Goal: Information Seeking & Learning: Compare options

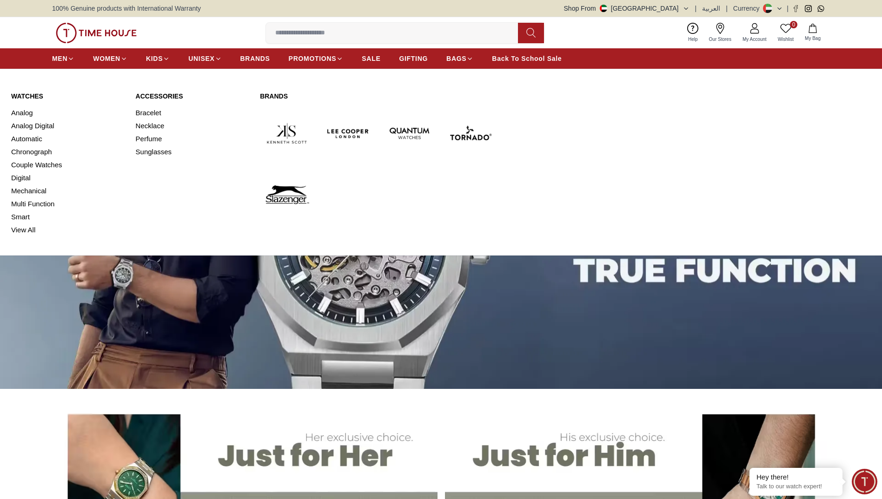
click at [30, 96] on link "Watches" at bounding box center [67, 96] width 113 height 9
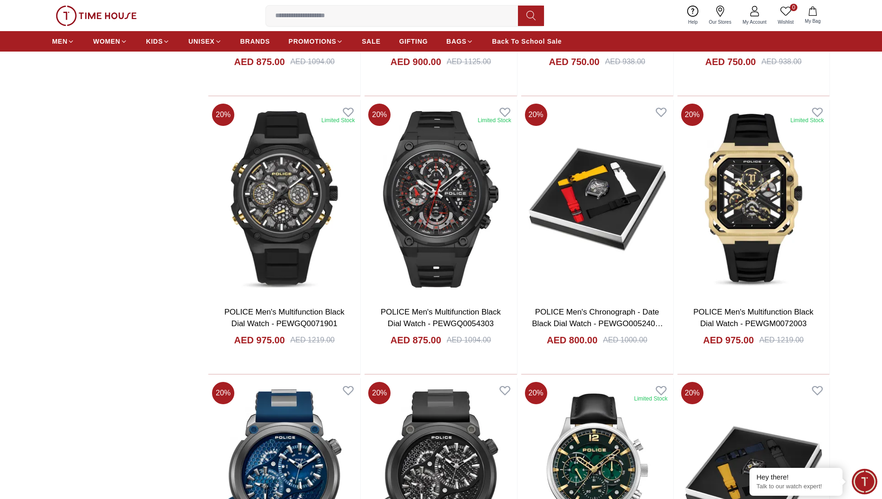
scroll to position [1309, 0]
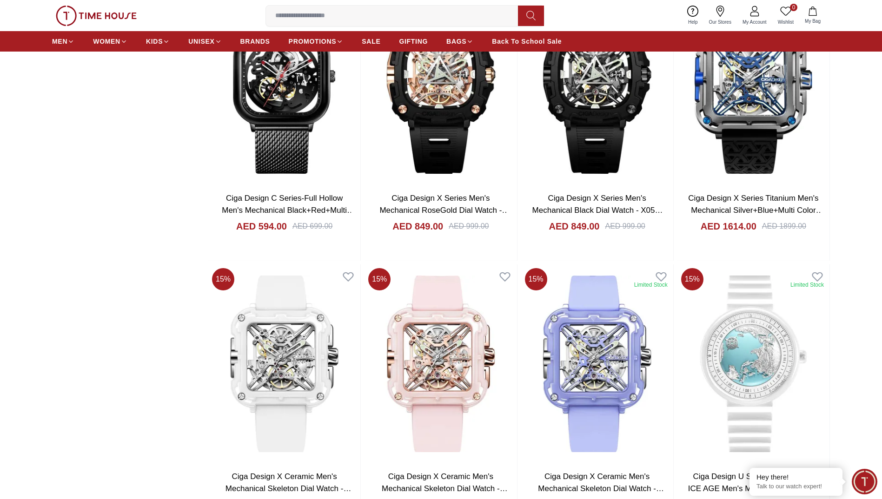
scroll to position [3928, 0]
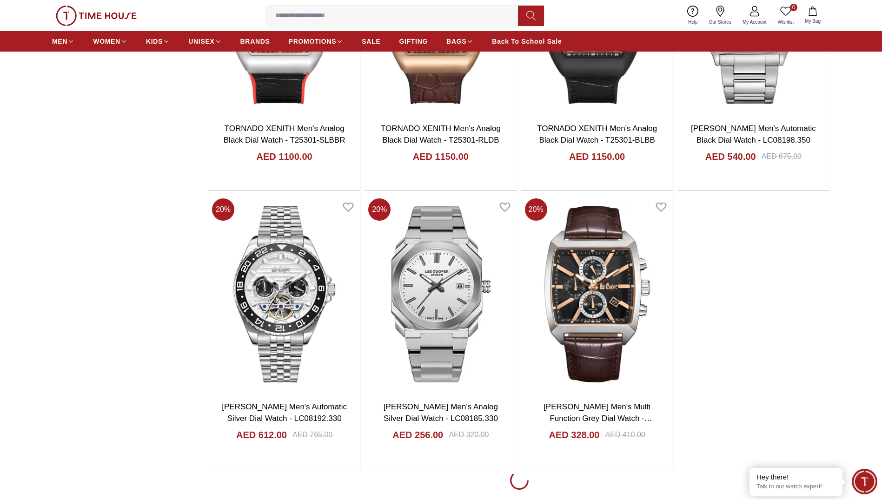
scroll to position [5238, 0]
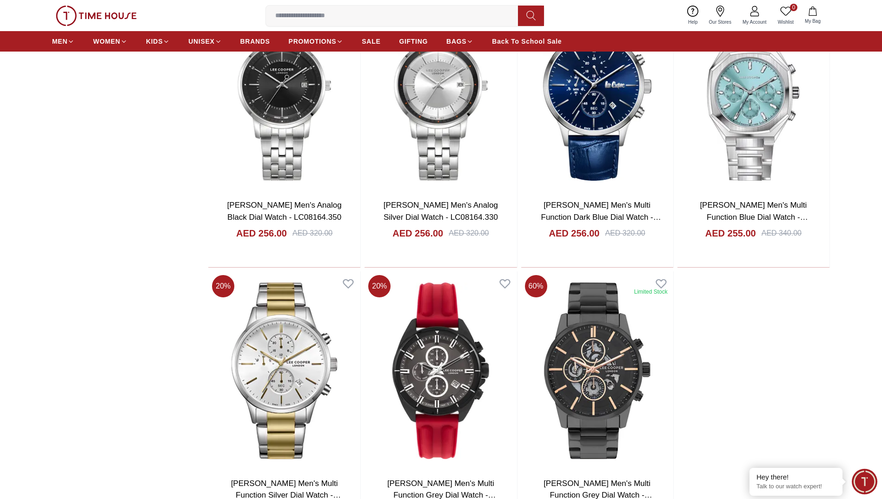
scroll to position [6971, 0]
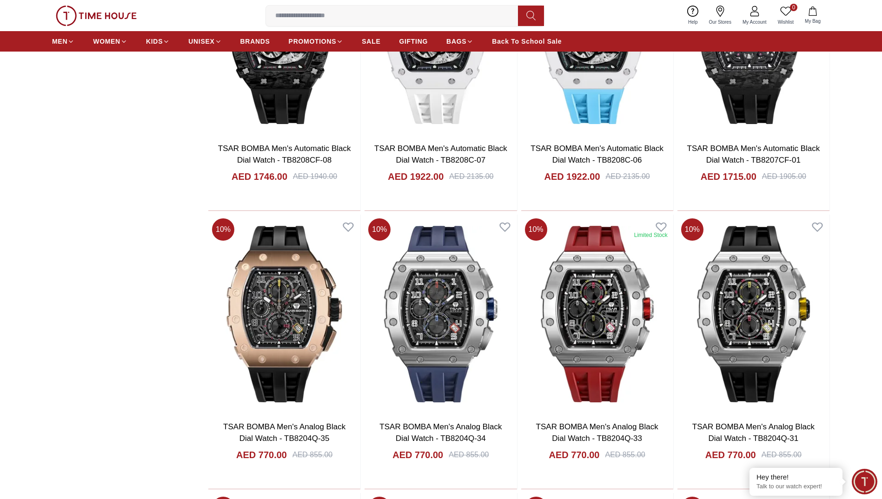
scroll to position [11772, 0]
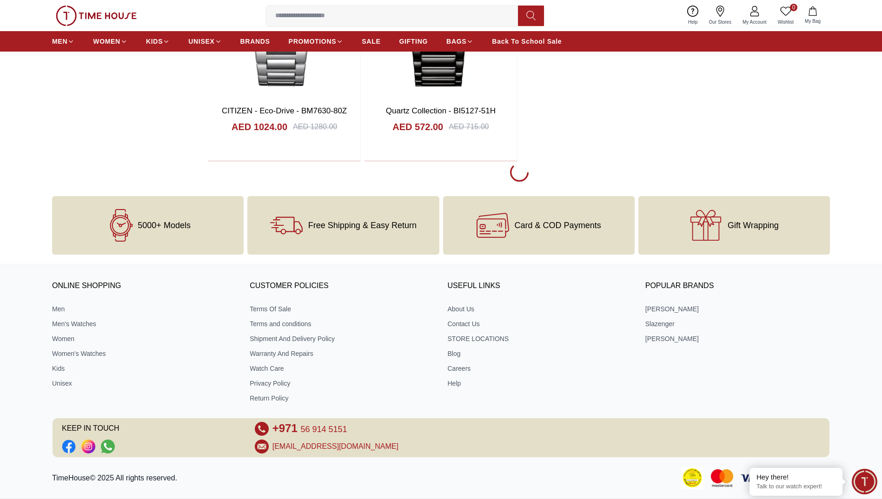
scroll to position [11772, 0]
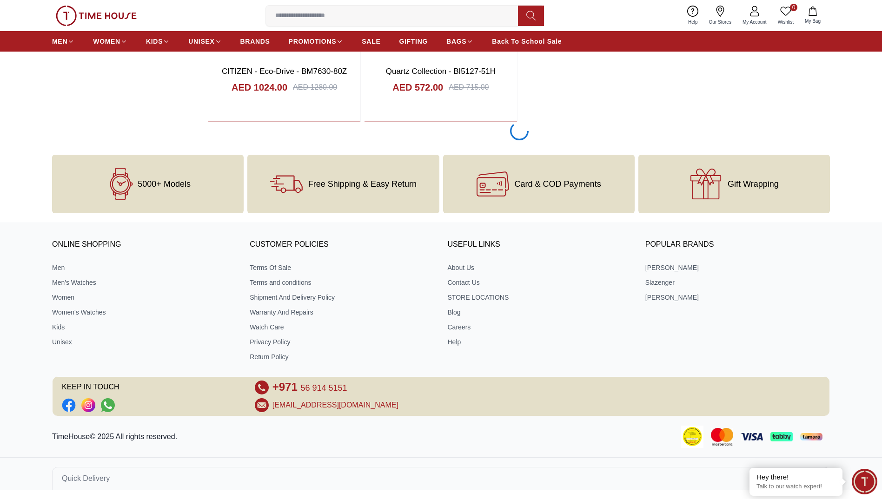
scroll to position [12248, 0]
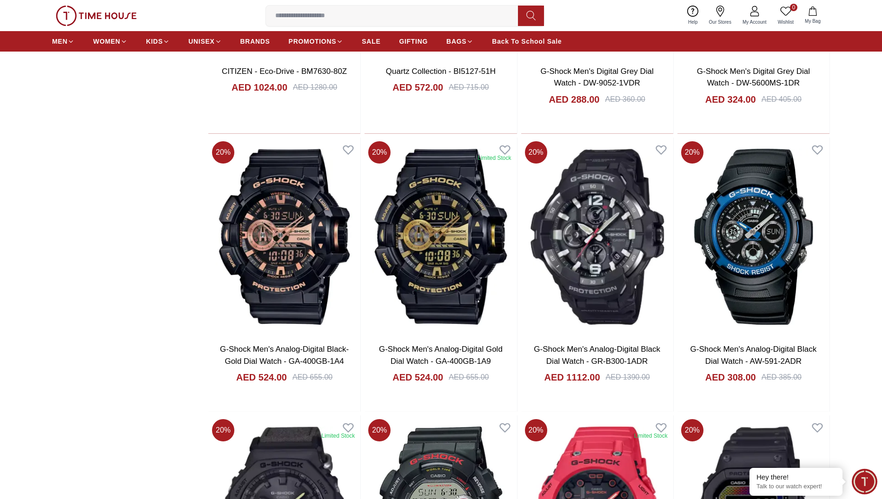
scroll to position [12250, 0]
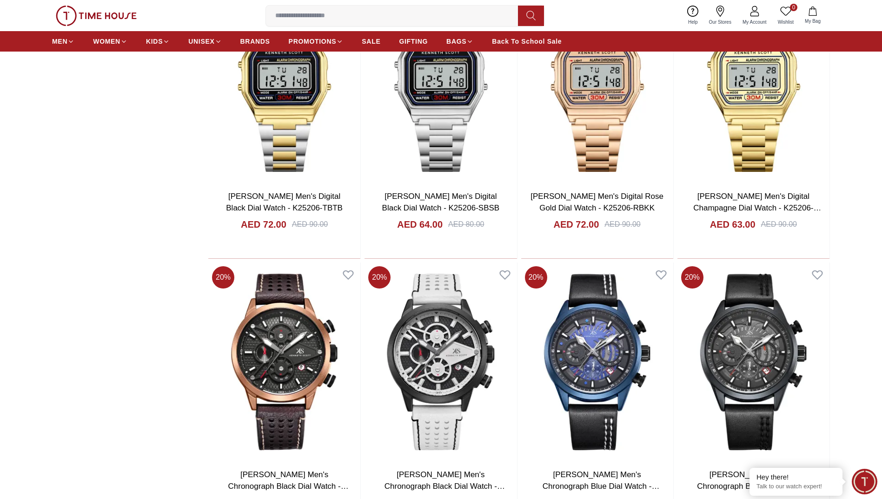
scroll to position [16179, 0]
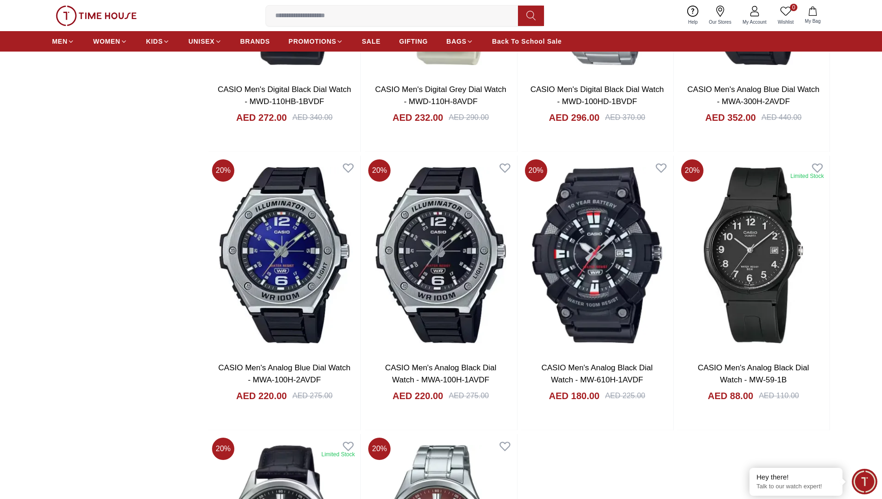
scroll to position [21853, 0]
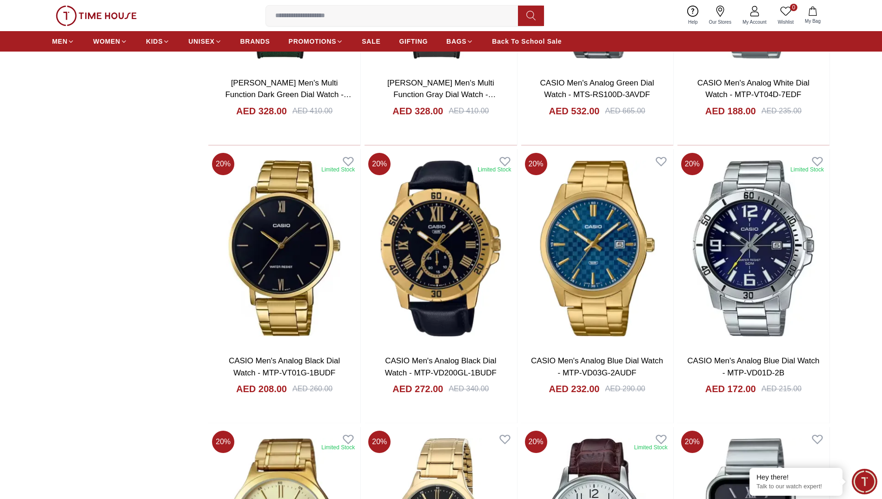
scroll to position [23499, 0]
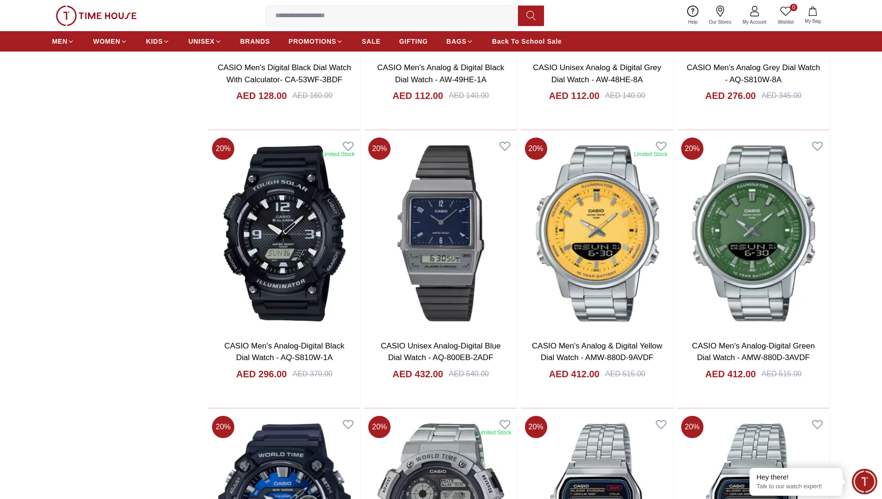
scroll to position [26728, 0]
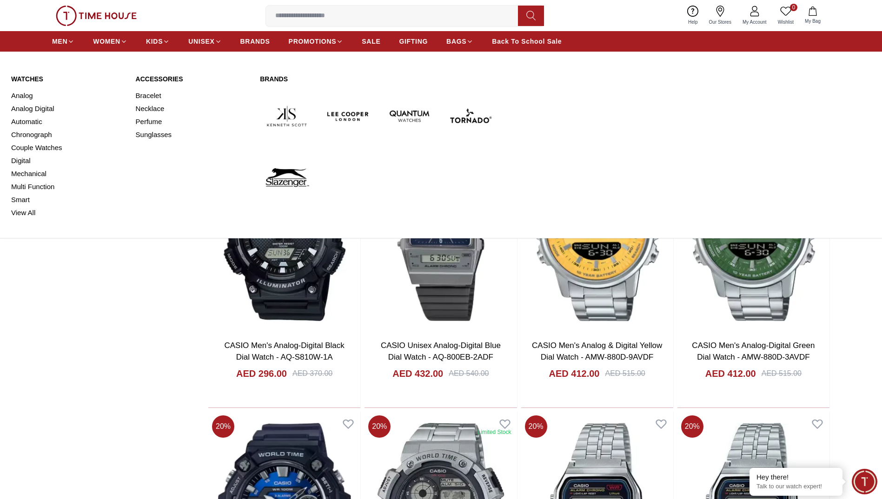
click at [35, 79] on link "Watches" at bounding box center [67, 78] width 113 height 9
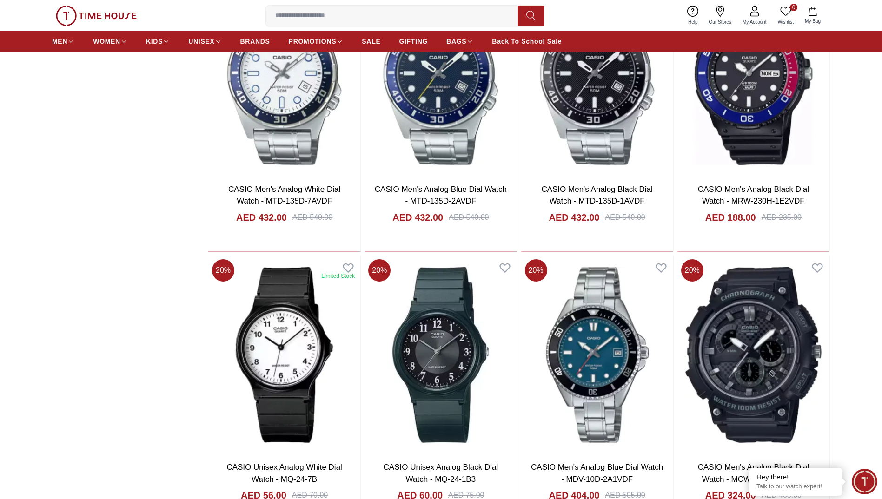
scroll to position [27573, 0]
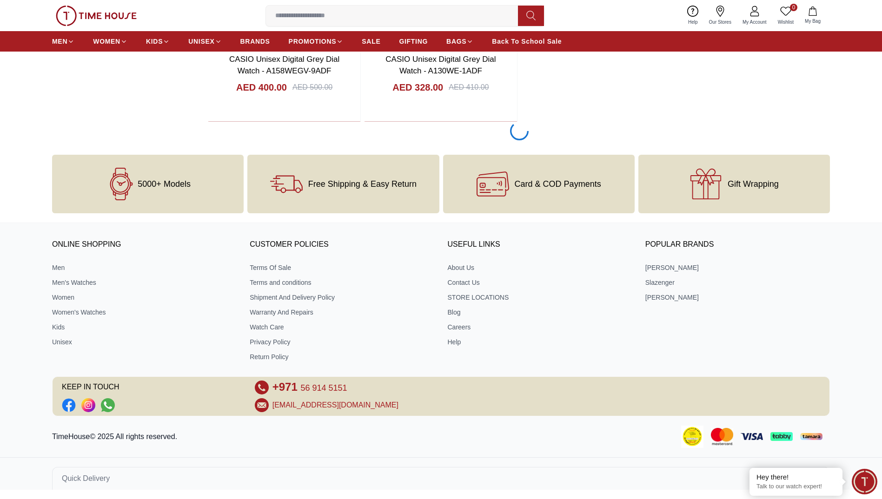
scroll to position [27571, 0]
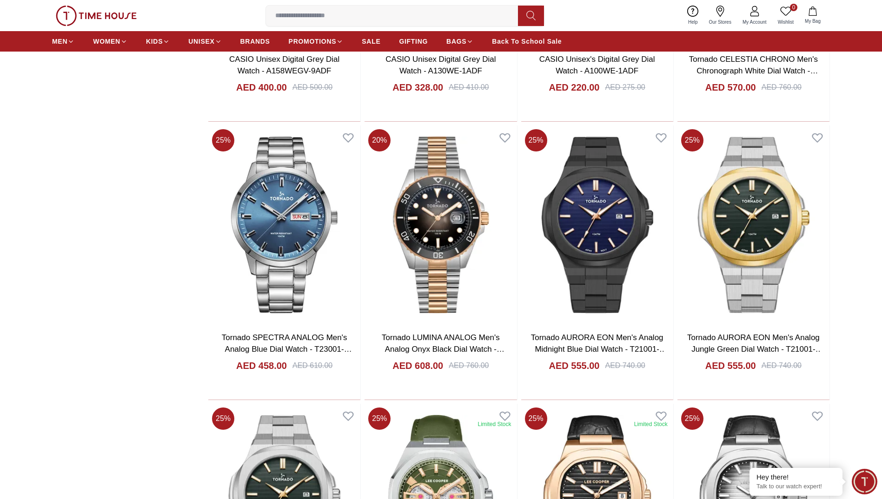
scroll to position [27136, 0]
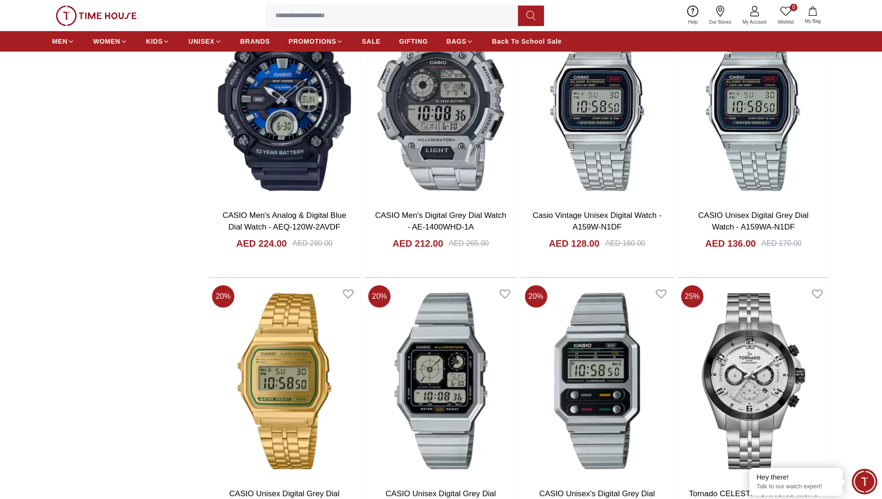
click at [112, 12] on img at bounding box center [96, 16] width 81 height 20
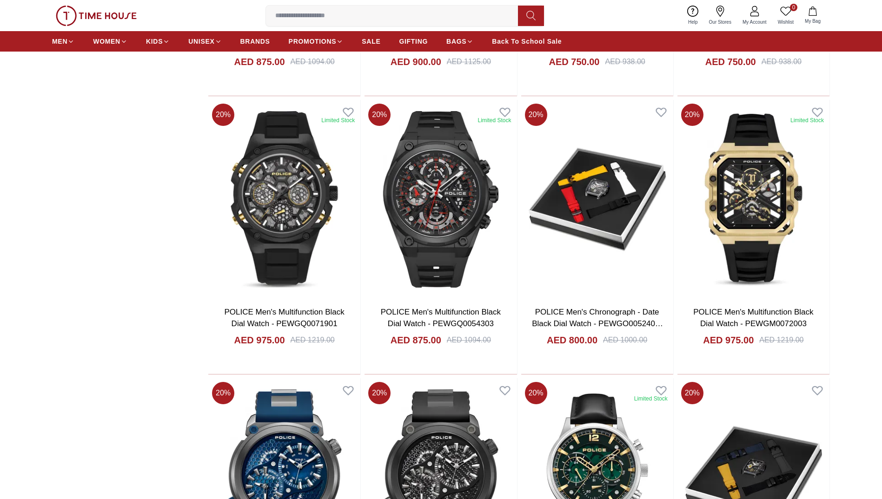
scroll to position [1309, 0]
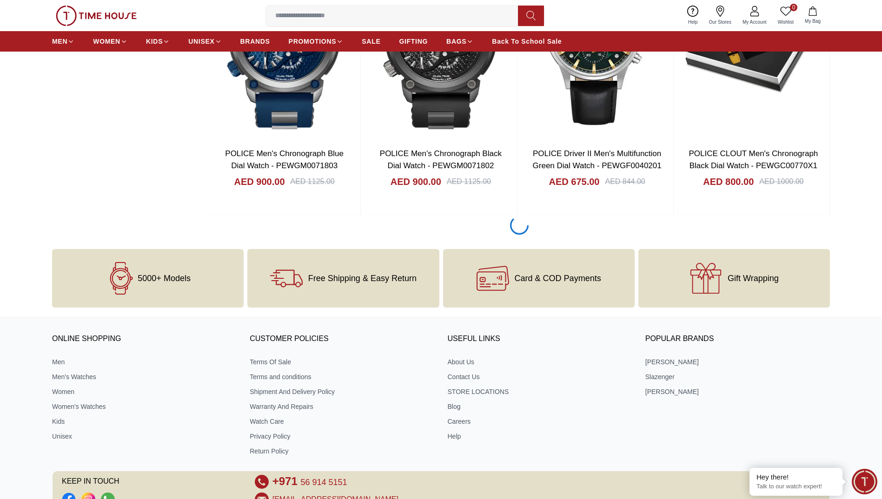
scroll to position [873, 0]
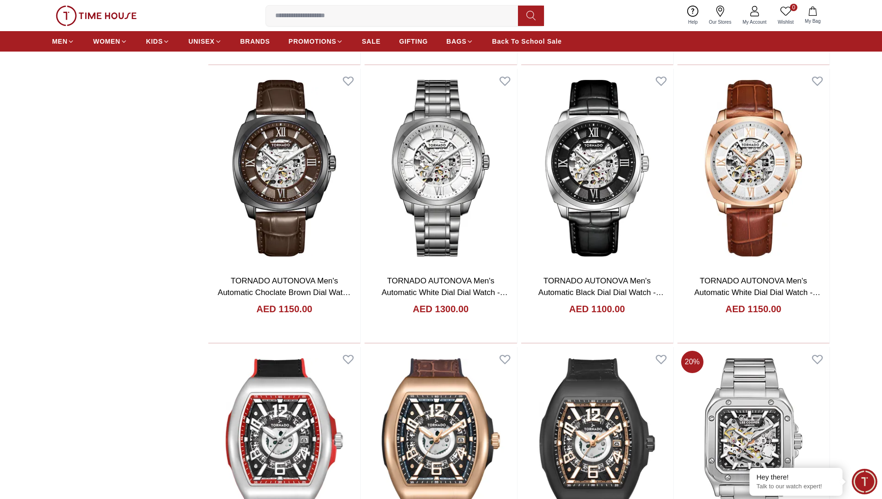
scroll to position [5238, 0]
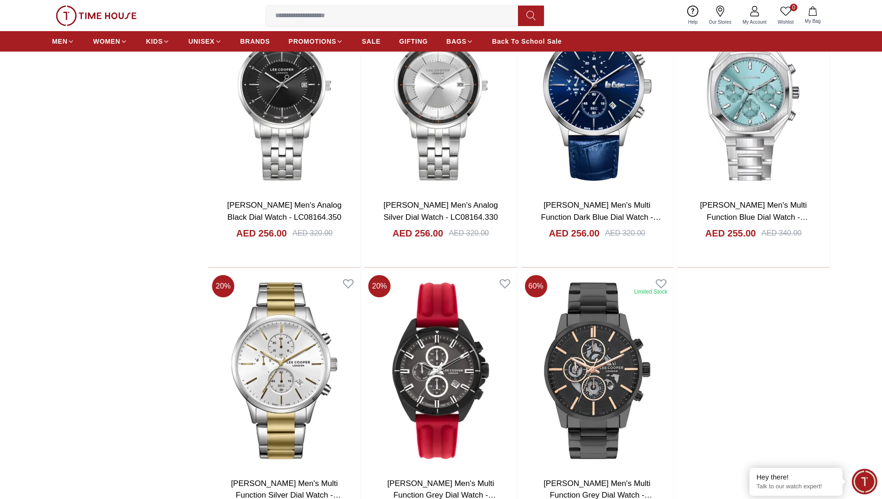
scroll to position [6692, 0]
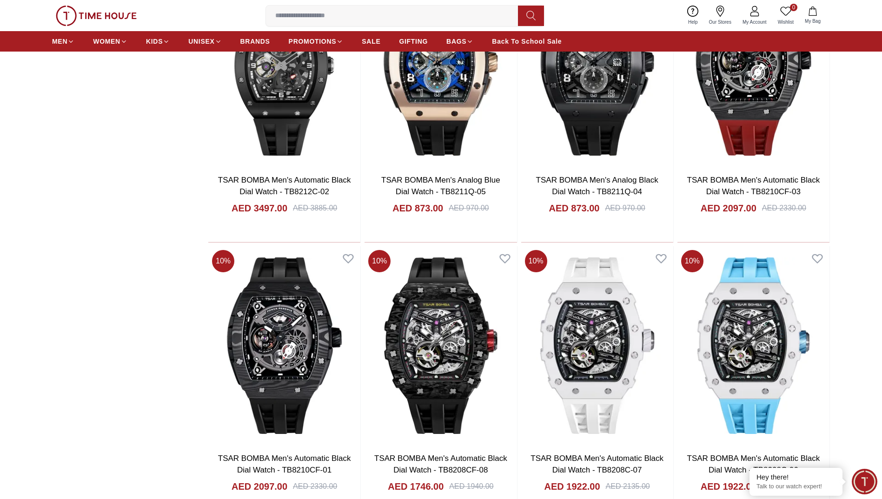
scroll to position [8002, 0]
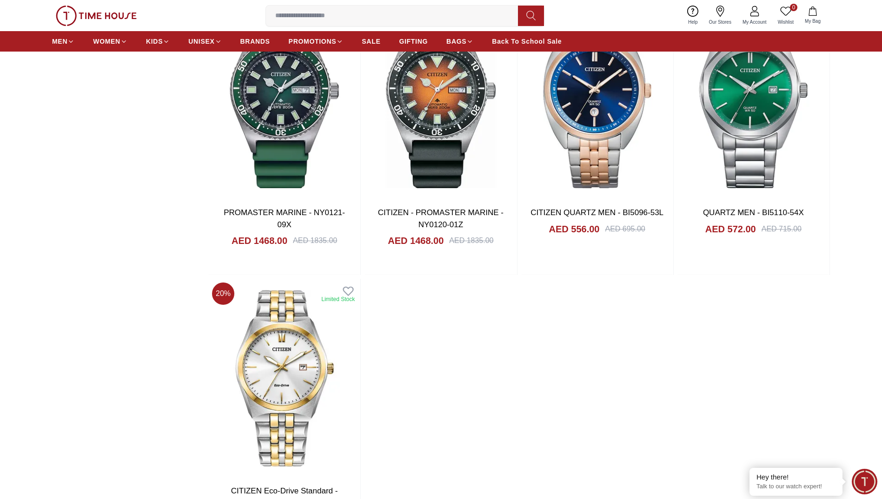
scroll to position [9721, 0]
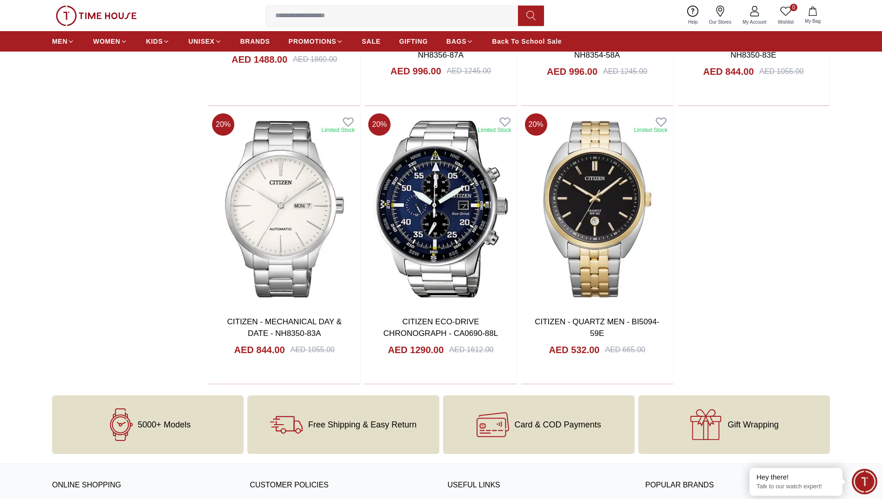
scroll to position [10835, 0]
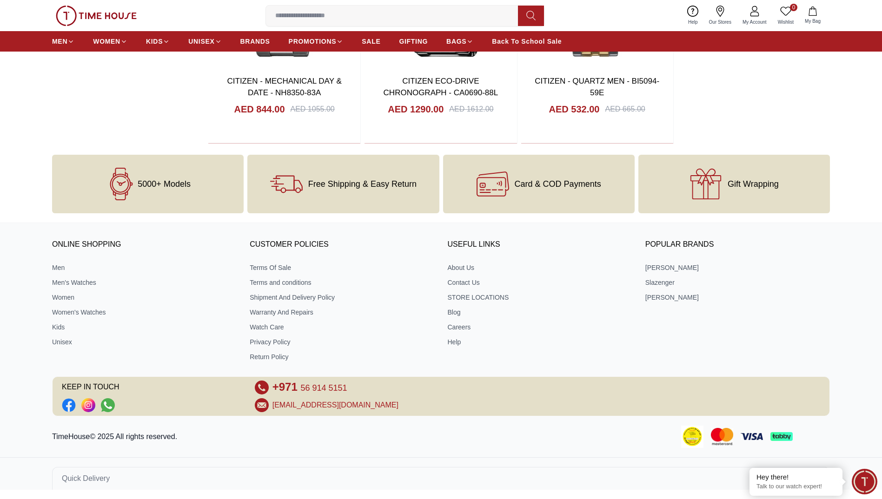
click at [879, 429] on div "TimeHouse© 2025 All rights reserved." at bounding box center [441, 437] width 882 height 22
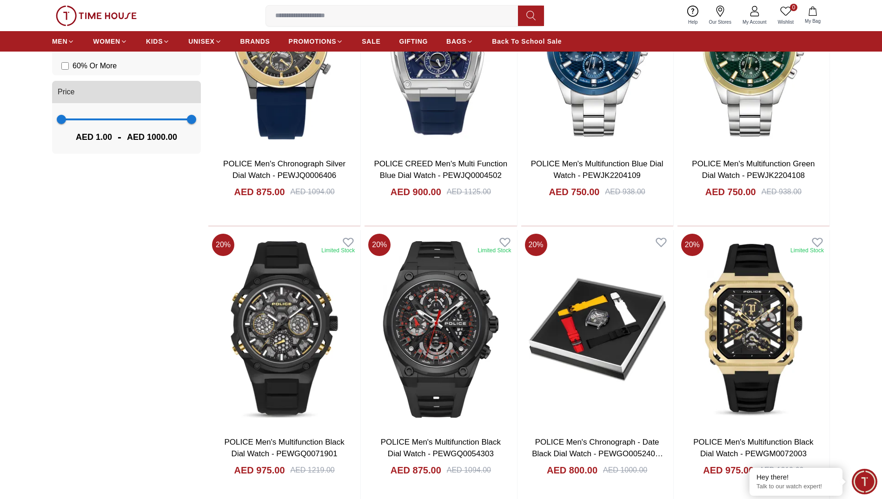
scroll to position [0, 0]
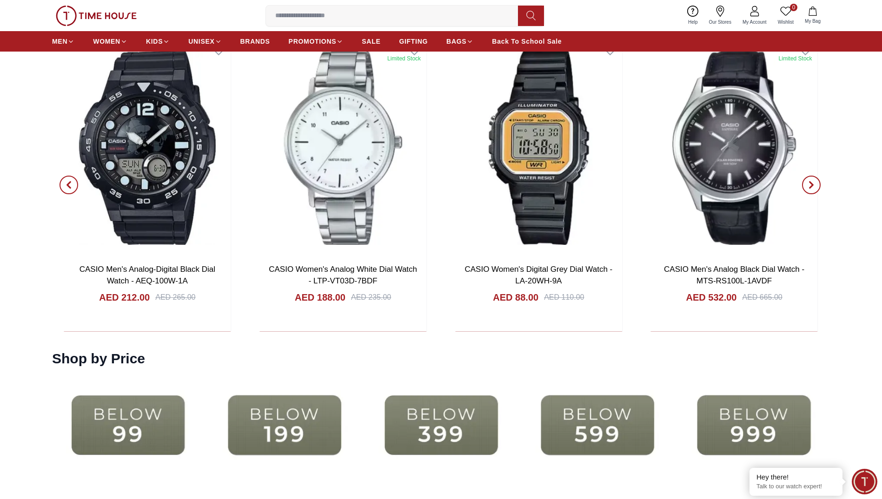
scroll to position [1910, 0]
